Goal: Ask a question

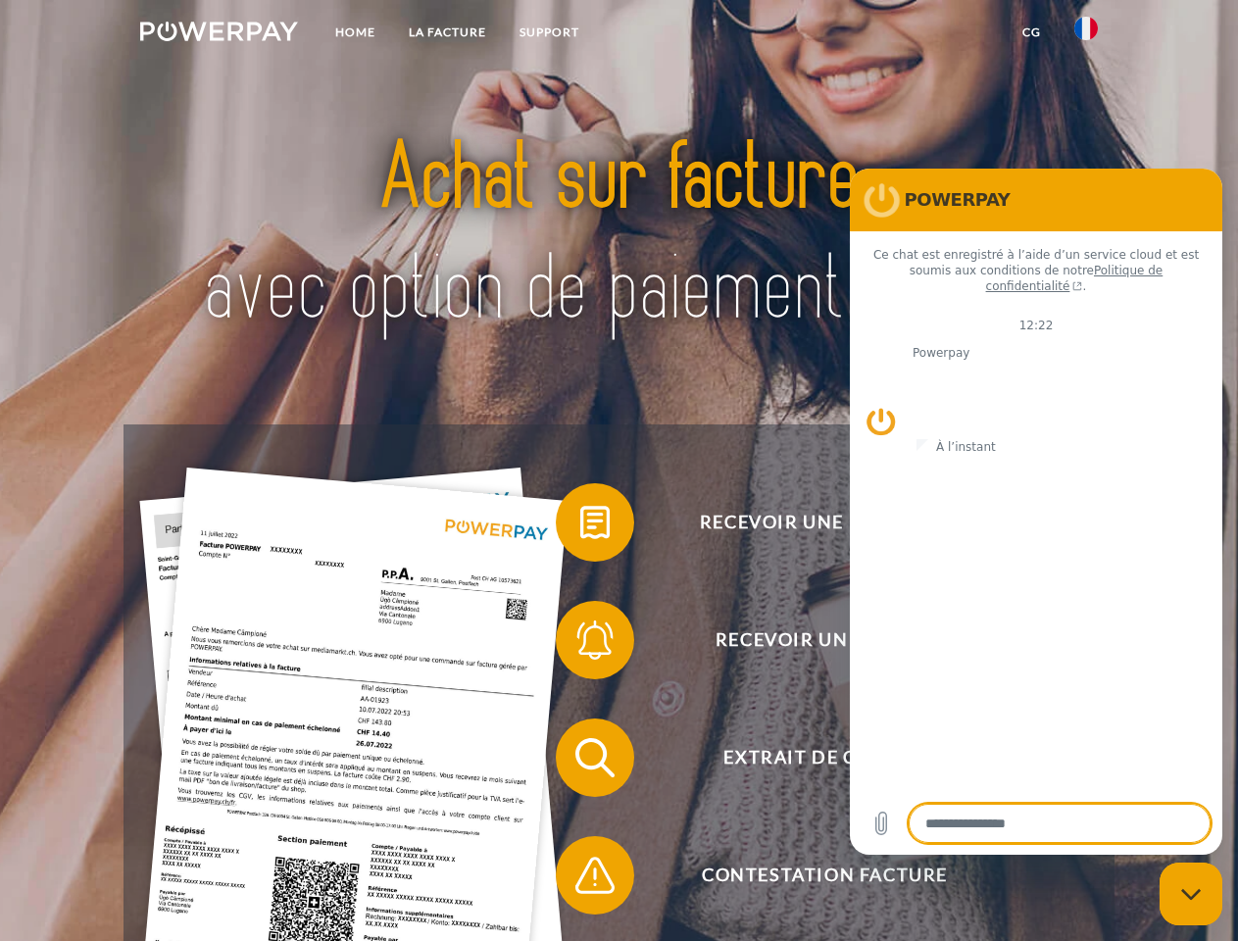
click at [219, 34] on img at bounding box center [219, 32] width 158 height 20
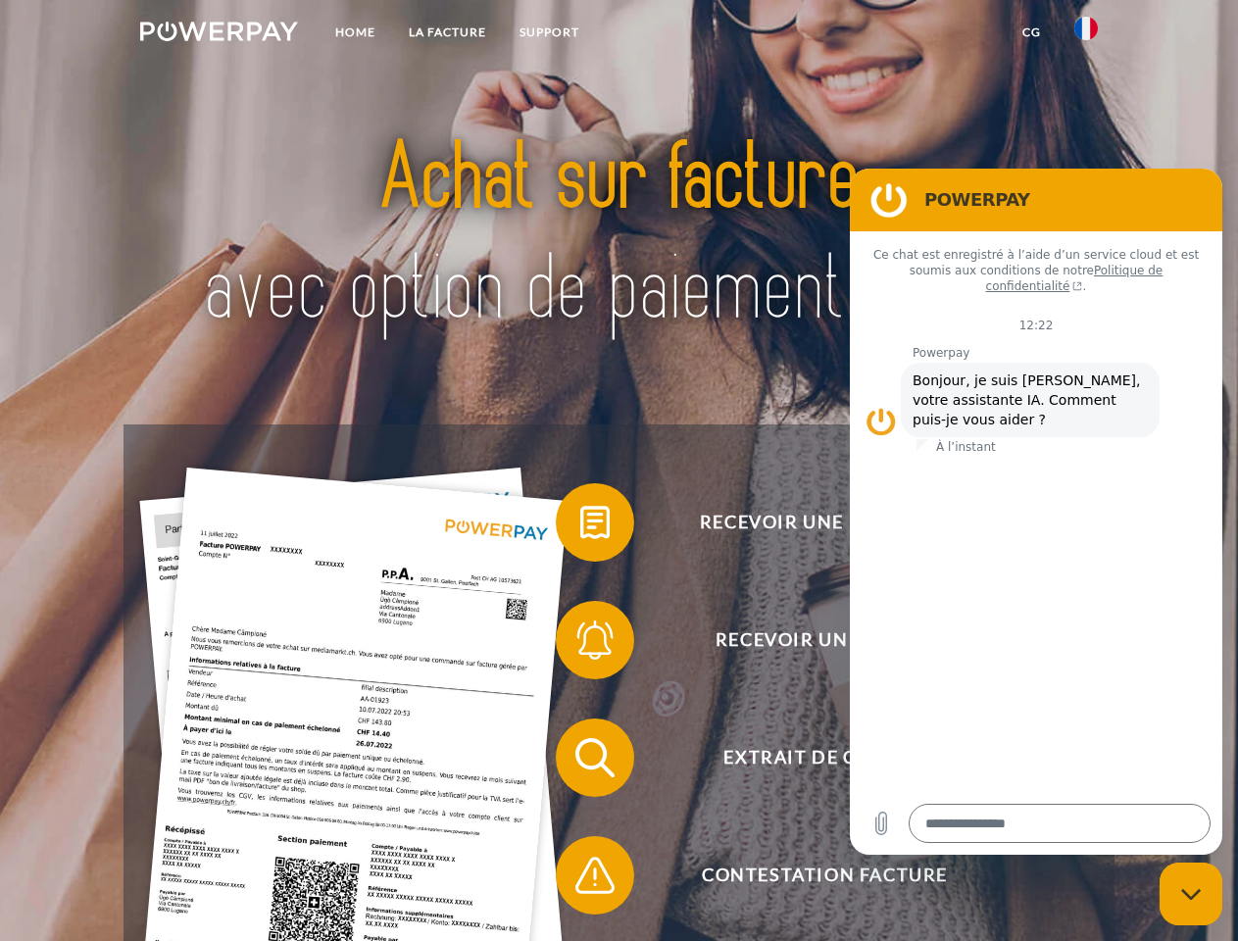
click at [1086, 34] on img at bounding box center [1087, 29] width 24 height 24
click at [1032, 32] on link "CG" at bounding box center [1032, 32] width 52 height 35
click at [580, 527] on span at bounding box center [566, 523] width 98 height 98
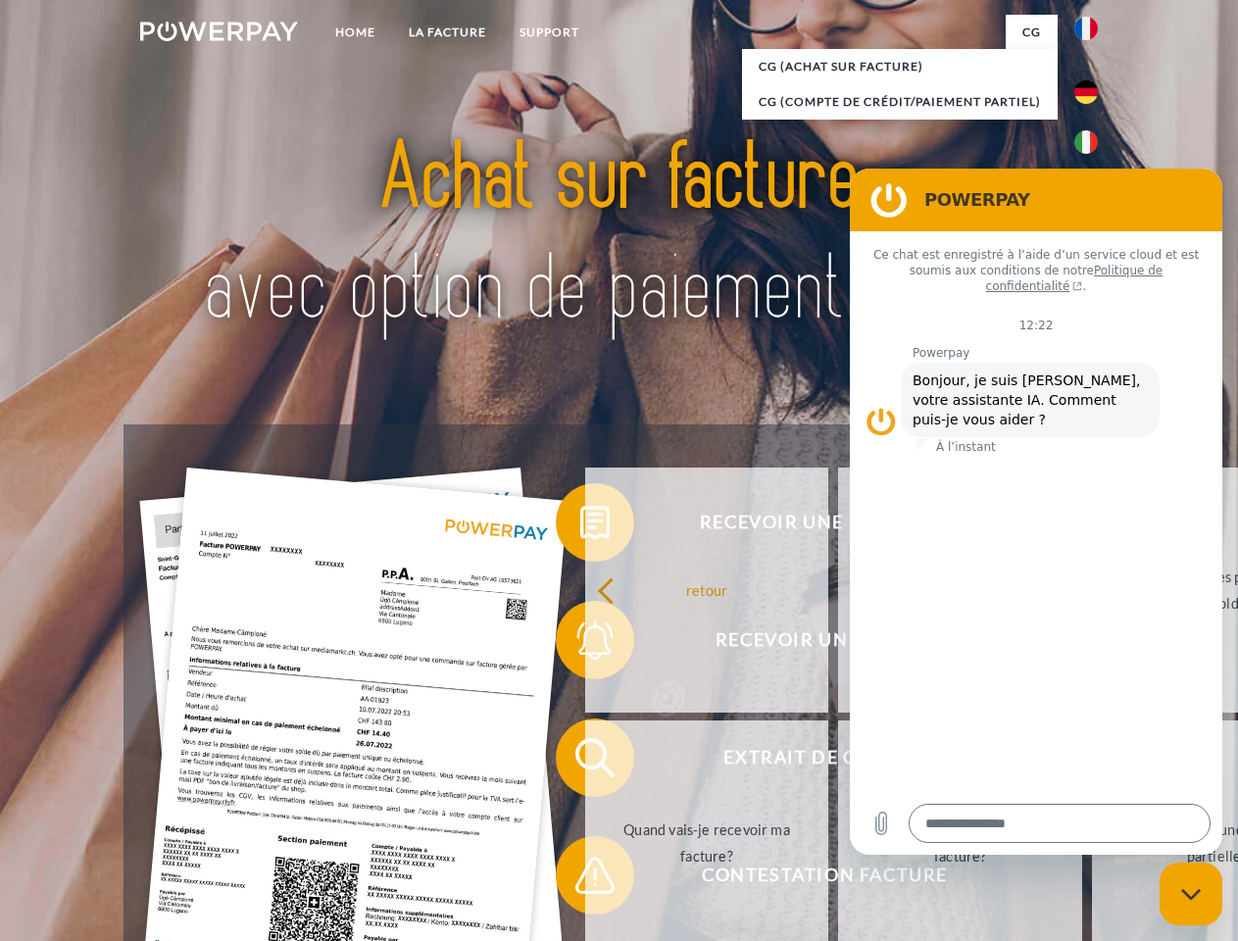
click at [838, 644] on link "Pourquoi ai-je reçu une facture?" at bounding box center [960, 590] width 244 height 245
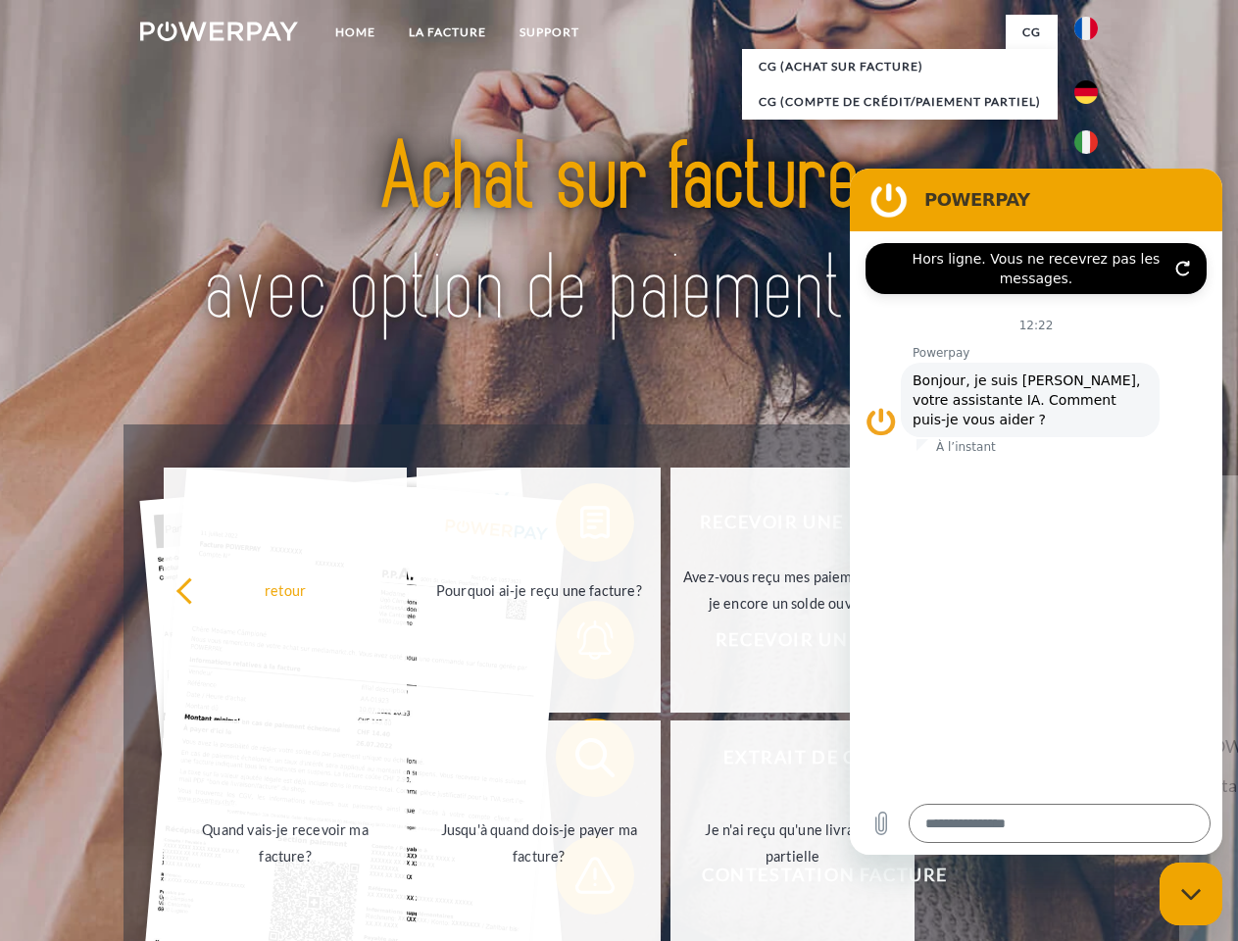
click at [671, 762] on link "Je n'ai reçu qu'une livraison partielle" at bounding box center [793, 843] width 244 height 245
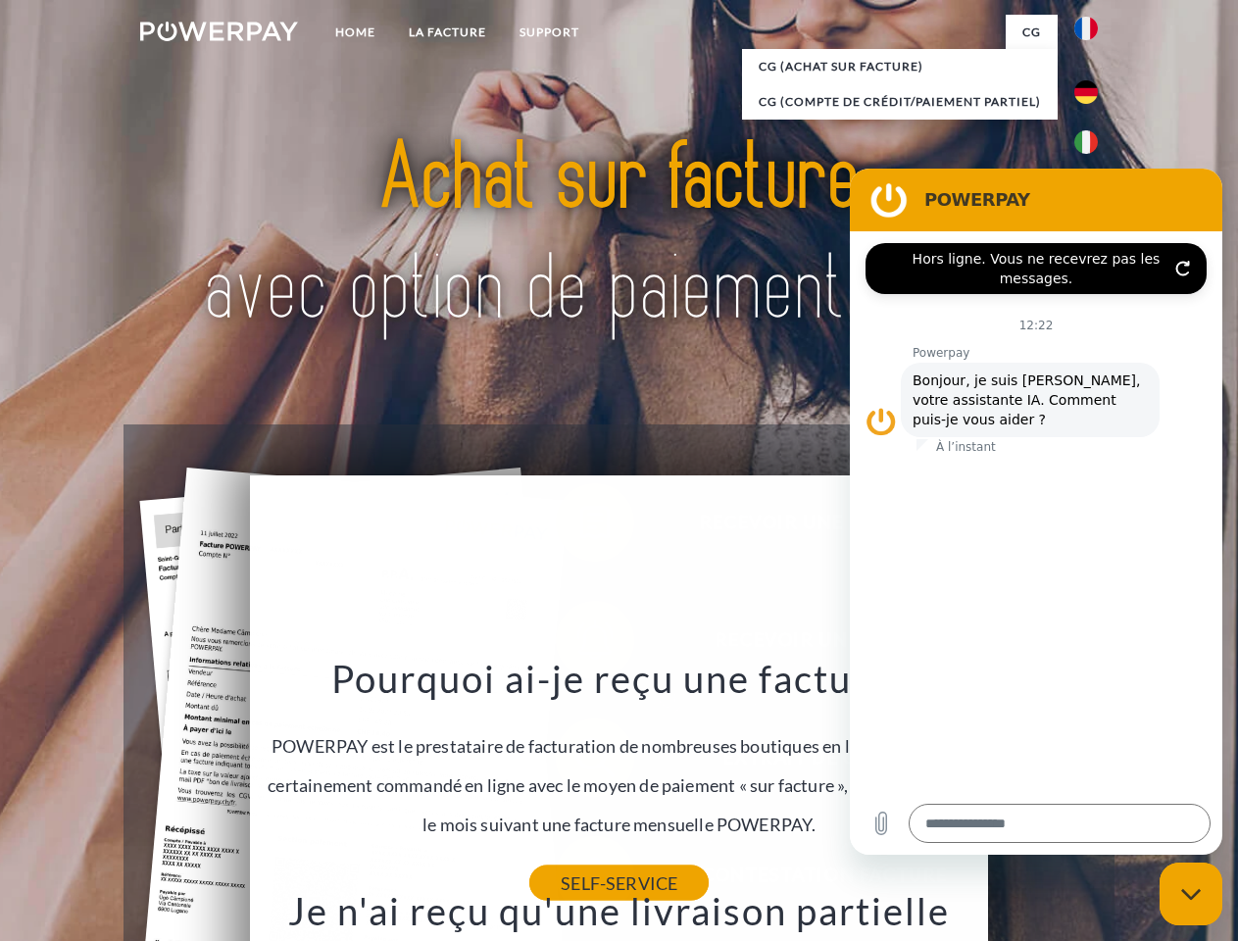
click at [580, 880] on link "SELF-SERVICE" at bounding box center [618, 883] width 179 height 35
click at [1191, 894] on icon "Fermer la fenêtre de messagerie" at bounding box center [1192, 894] width 21 height 13
type textarea "*"
